Goal: Find specific fact: Locate item on page

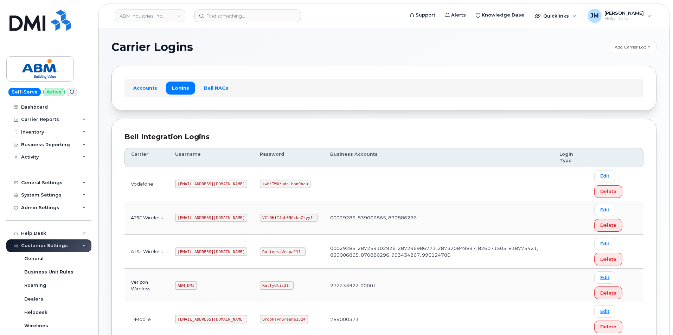
scroll to position [95, 0]
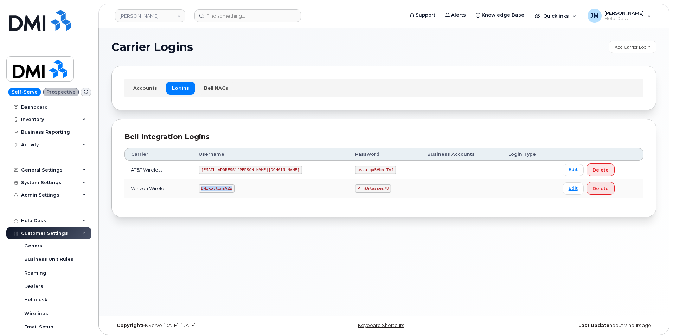
drag, startPoint x: 244, startPoint y: 188, endPoint x: 203, endPoint y: 189, distance: 40.1
click at [203, 189] on tr "Verizon Wireless DMIRollinsVZW P!nkGlasses78 Edit Delete" at bounding box center [383, 188] width 519 height 19
copy tr "DMIRollinsVZW"
drag, startPoint x: 342, startPoint y: 186, endPoint x: 301, endPoint y: 189, distance: 41.3
click at [301, 189] on tr "Verizon Wireless DMIRollinsVZW P!nkGlasses78 Edit Delete" at bounding box center [383, 188] width 519 height 19
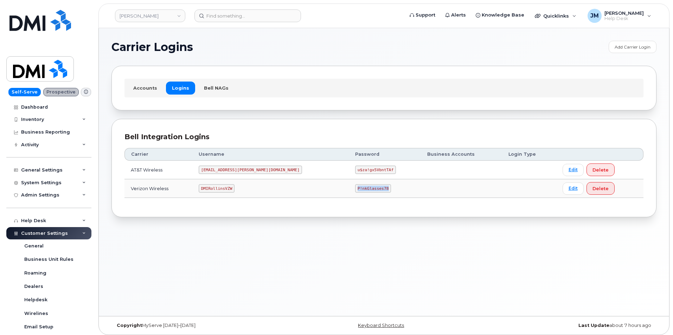
copy tr "P!nkGlasses78"
